Goal: Information Seeking & Learning: Learn about a topic

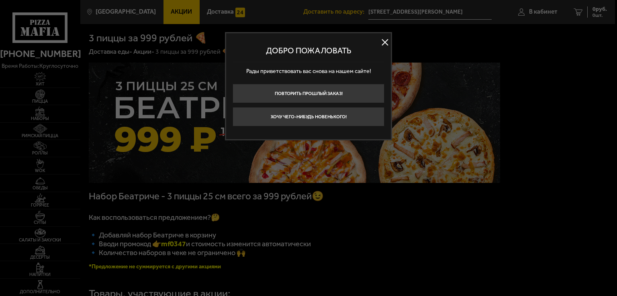
click at [384, 43] on button at bounding box center [385, 43] width 12 height 12
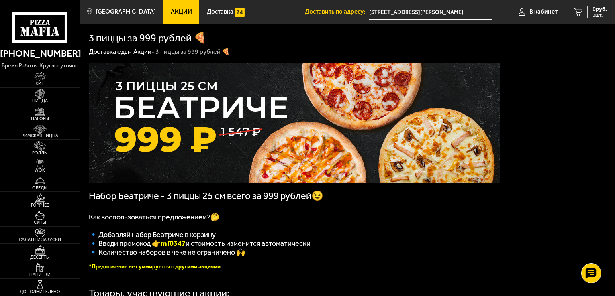
click at [46, 117] on span "Наборы" at bounding box center [40, 119] width 80 height 4
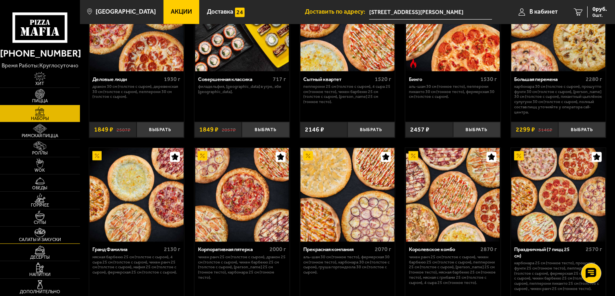
scroll to position [699, 0]
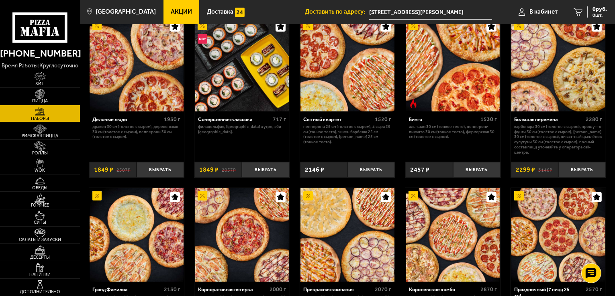
click at [51, 147] on img at bounding box center [40, 146] width 25 height 10
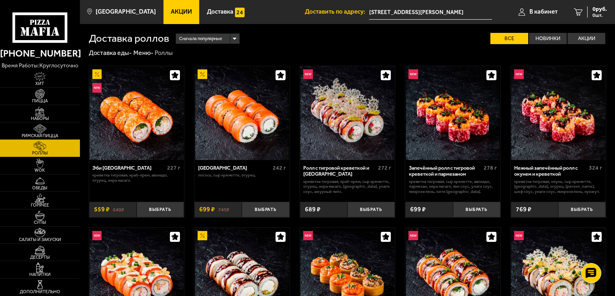
click at [171, 9] on span "Акции" at bounding box center [181, 12] width 21 height 6
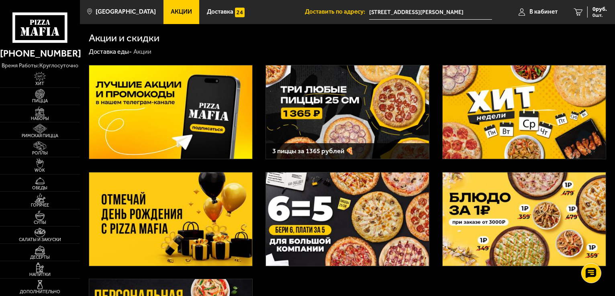
scroll to position [40, 0]
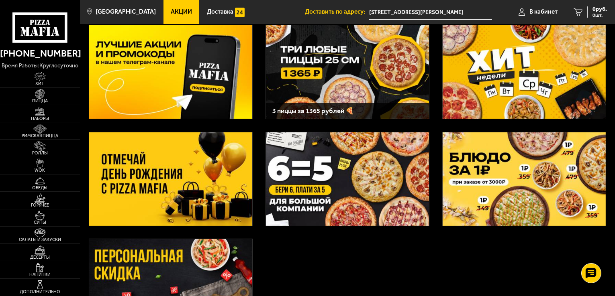
click at [200, 185] on img at bounding box center [170, 180] width 163 height 94
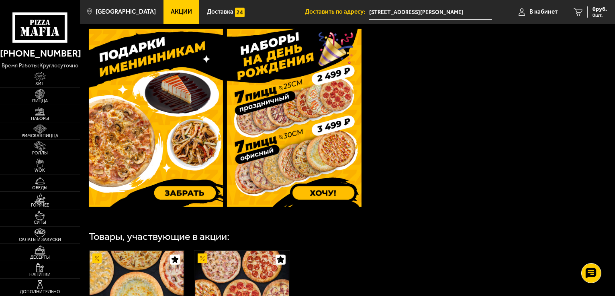
scroll to position [201, 0]
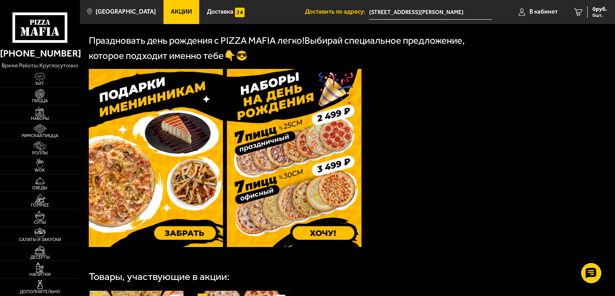
click at [174, 234] on img at bounding box center [156, 158] width 135 height 178
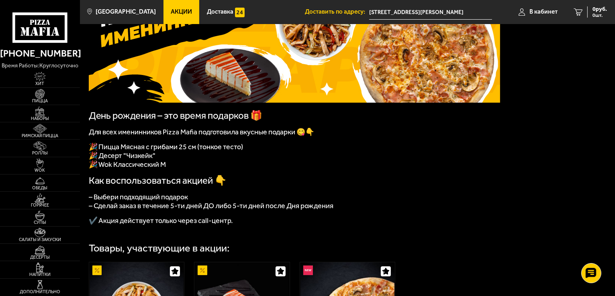
scroll to position [121, 0]
